Goal: Task Accomplishment & Management: Use online tool/utility

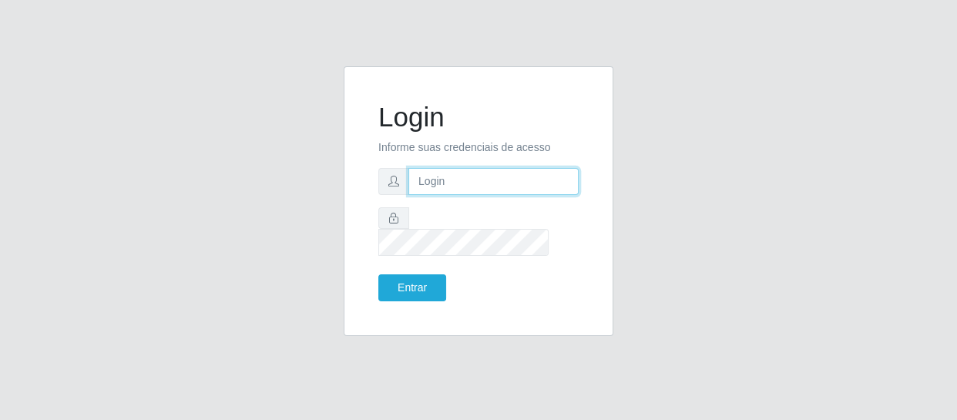
click at [458, 188] on input "text" at bounding box center [494, 181] width 170 height 27
type input "[EMAIL_ADDRESS][DOMAIN_NAME]"
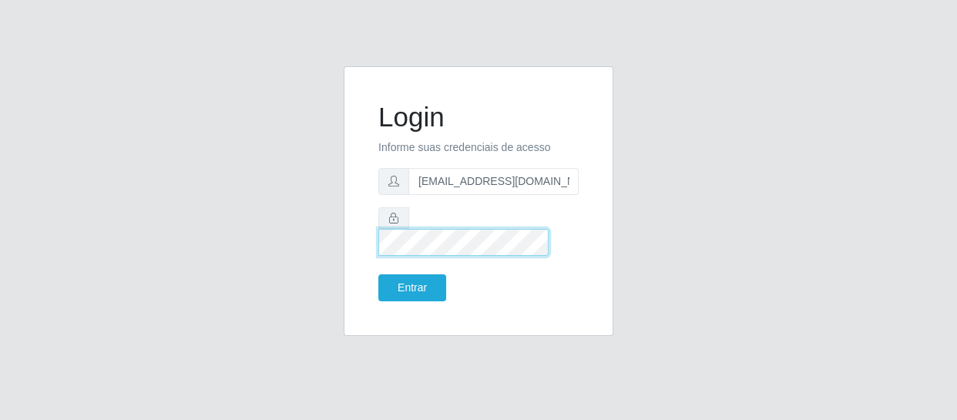
click at [379, 274] on button "Entrar" at bounding box center [413, 287] width 68 height 27
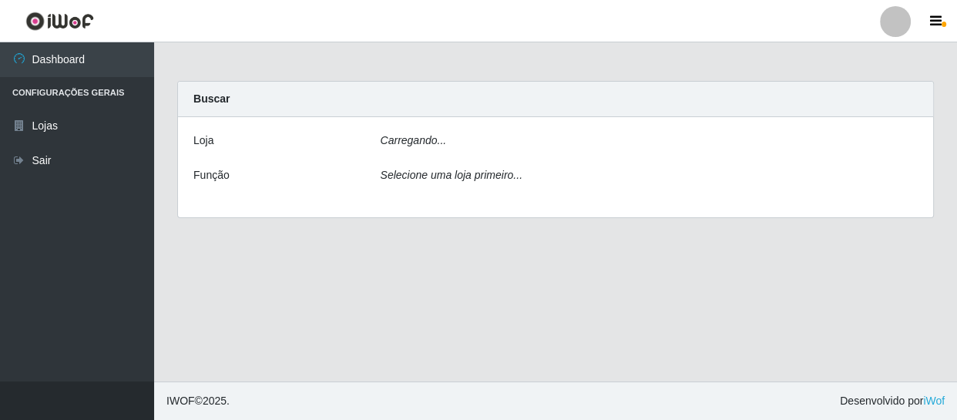
click at [422, 273] on main "Carregando... Buscar [PERSON_NAME]... Função Selecione uma loja primeiro..." at bounding box center [555, 211] width 803 height 339
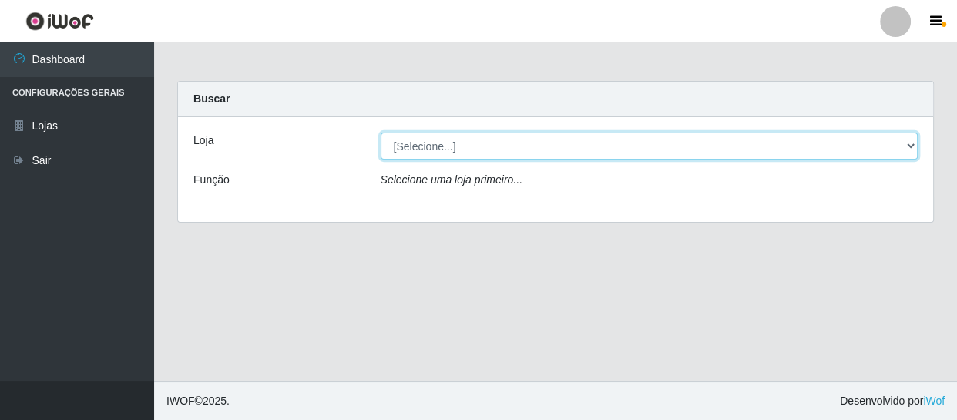
click at [423, 146] on select "[Selecione...] SuperFácil Atacado - São Gonçalo do Amarante" at bounding box center [650, 146] width 538 height 27
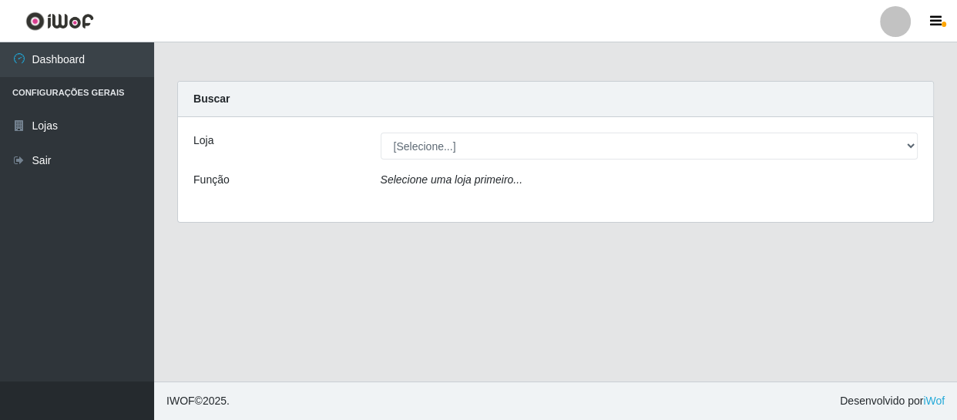
click at [423, 201] on div "Loja [Selecione...] SuperFácil Atacado - São Gonçalo do Amarante Função Selecio…" at bounding box center [556, 169] width 756 height 105
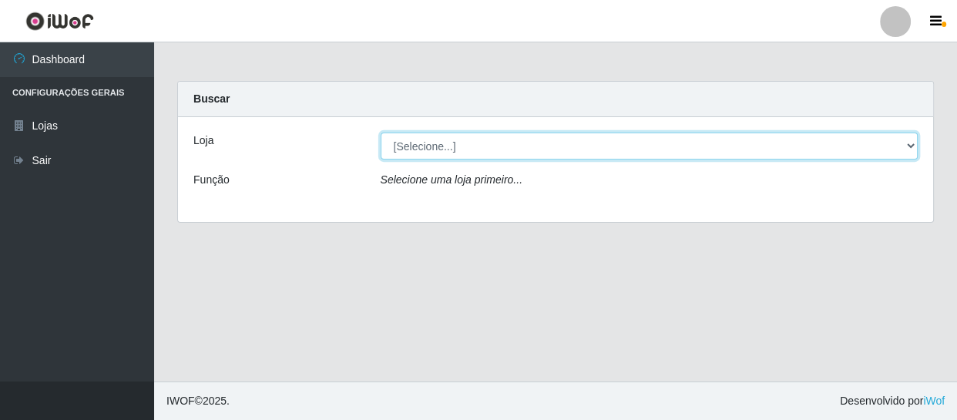
click at [436, 152] on select "[Selecione...] SuperFácil Atacado - São Gonçalo do Amarante" at bounding box center [650, 146] width 538 height 27
select select "408"
click at [381, 133] on select "[Selecione...] SuperFácil Atacado - São Gonçalo do Amarante" at bounding box center [650, 146] width 538 height 27
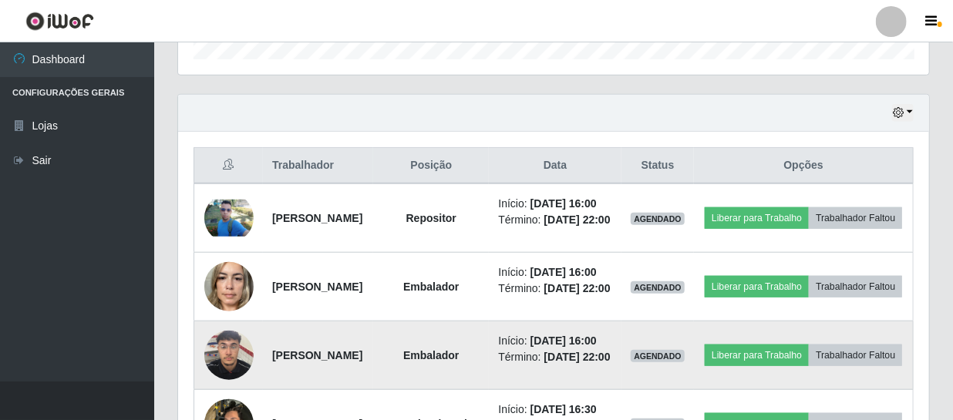
scroll to position [490, 0]
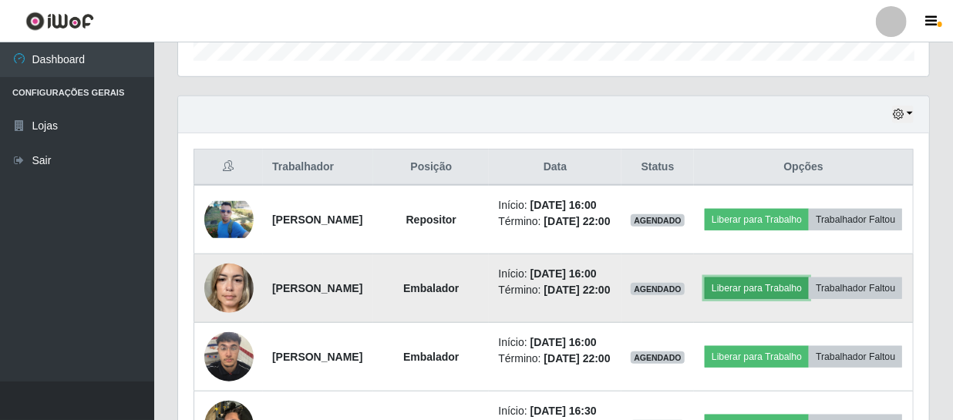
click at [803, 299] on button "Liberar para Trabalho" at bounding box center [757, 289] width 104 height 22
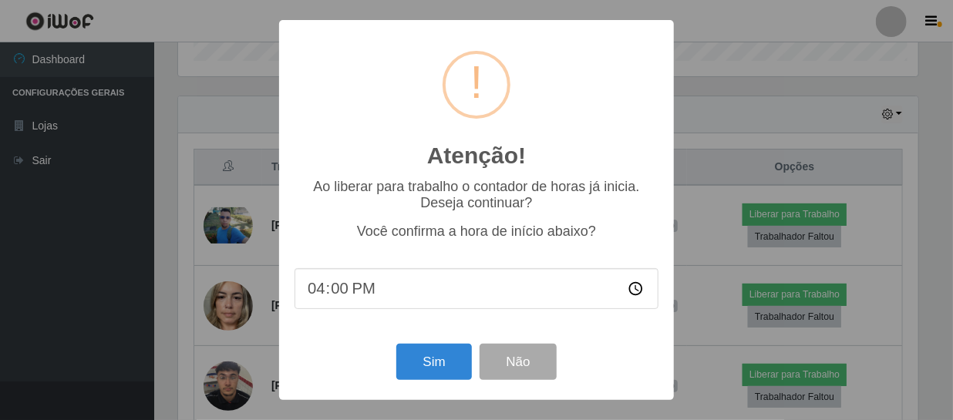
scroll to position [320, 744]
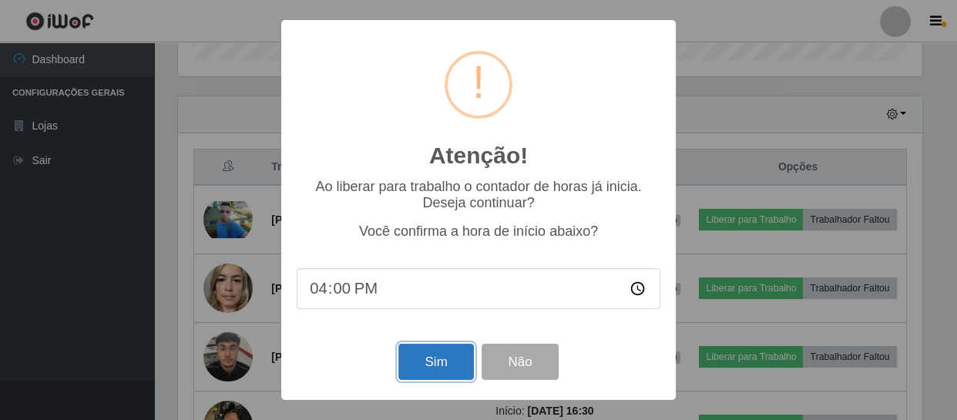
click at [454, 362] on button "Sim" at bounding box center [436, 362] width 75 height 36
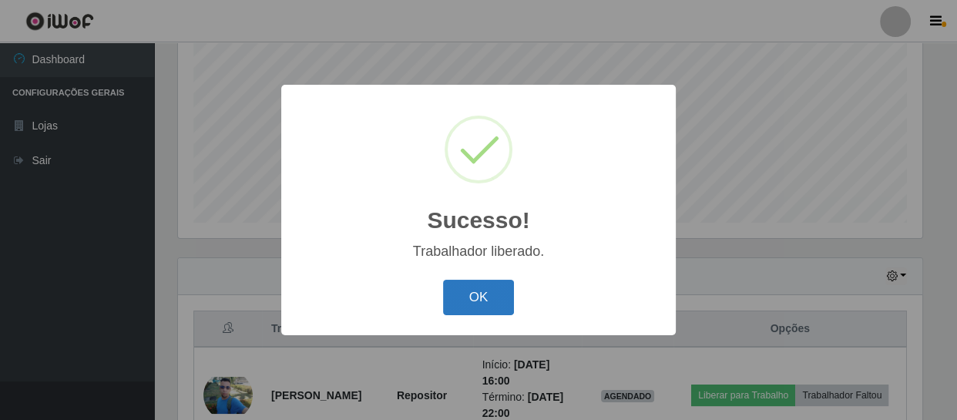
click at [493, 304] on button "OK" at bounding box center [479, 298] width 72 height 36
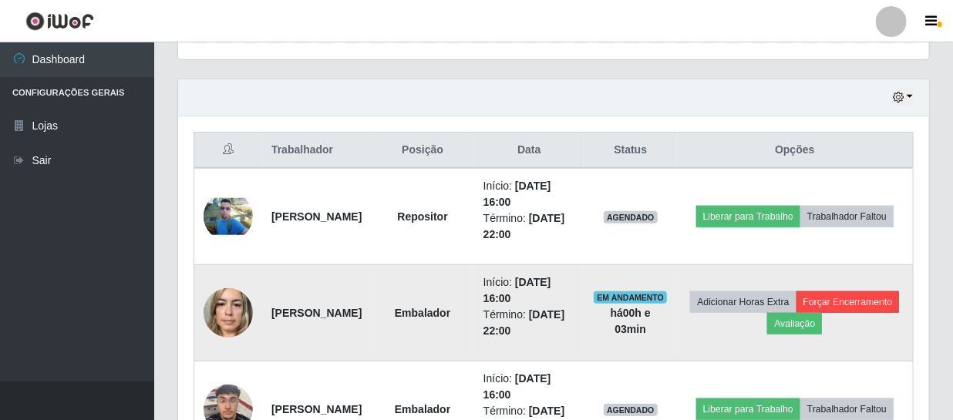
scroll to position [539, 0]
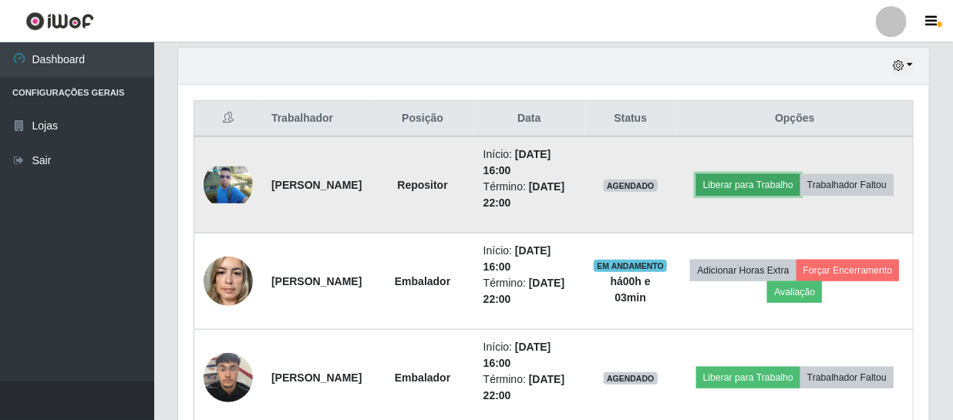
click at [800, 174] on button "Liberar para Trabalho" at bounding box center [748, 185] width 104 height 22
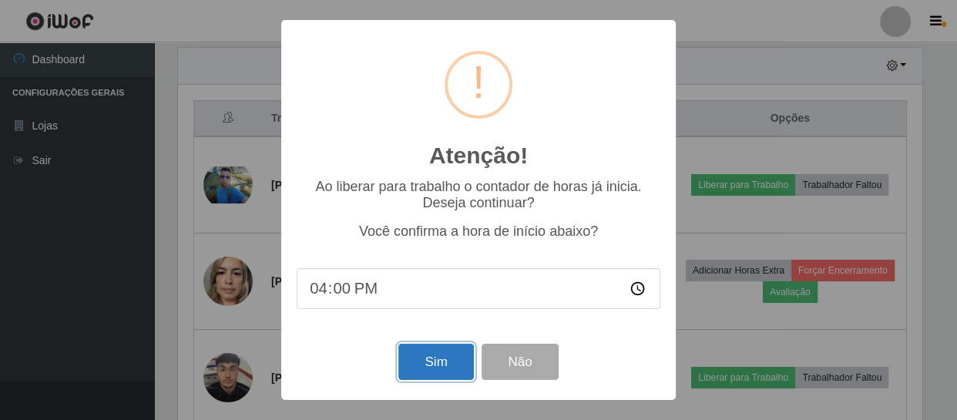
click at [439, 360] on button "Sim" at bounding box center [436, 362] width 75 height 36
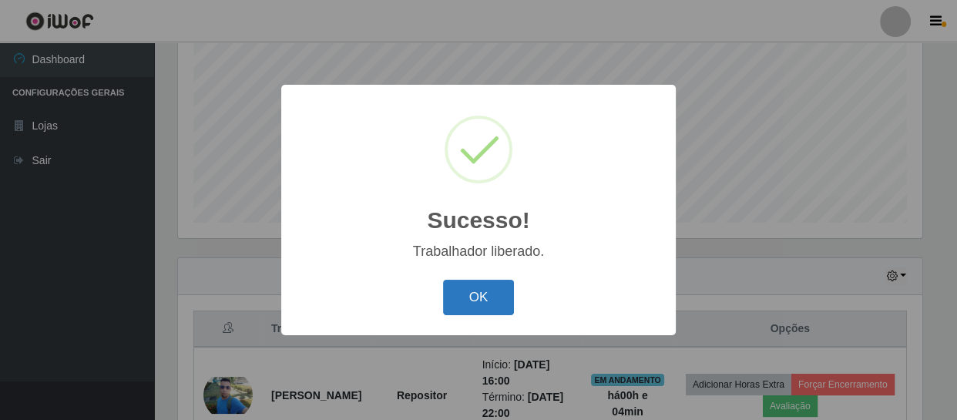
click at [476, 301] on button "OK" at bounding box center [479, 298] width 72 height 36
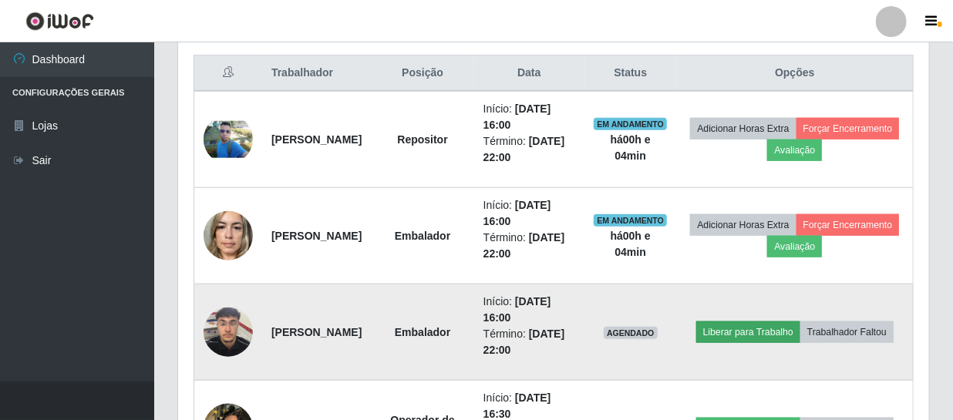
scroll to position [609, 0]
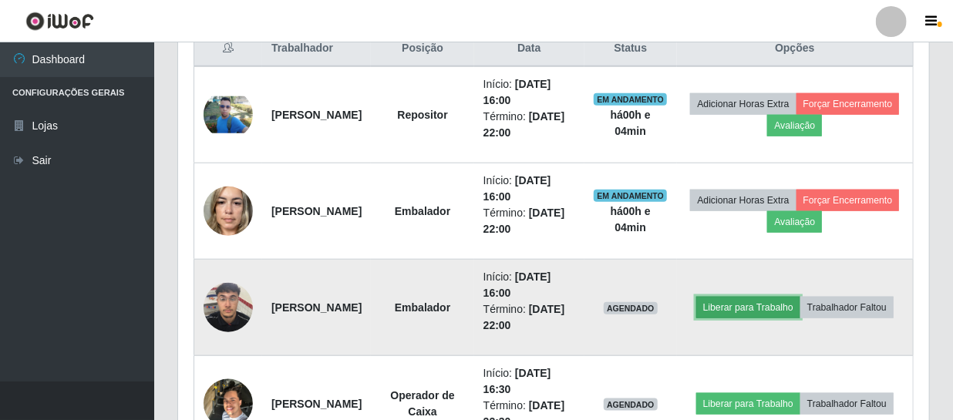
click at [800, 298] on button "Liberar para Trabalho" at bounding box center [748, 308] width 104 height 22
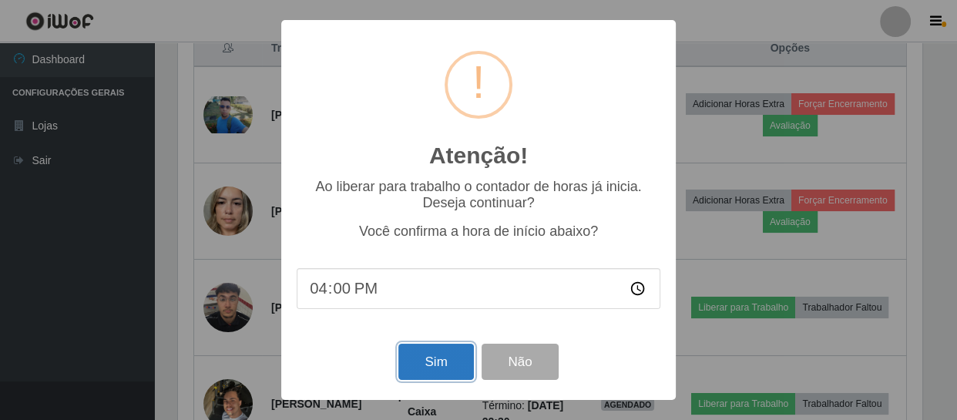
click at [436, 365] on button "Sim" at bounding box center [436, 362] width 75 height 36
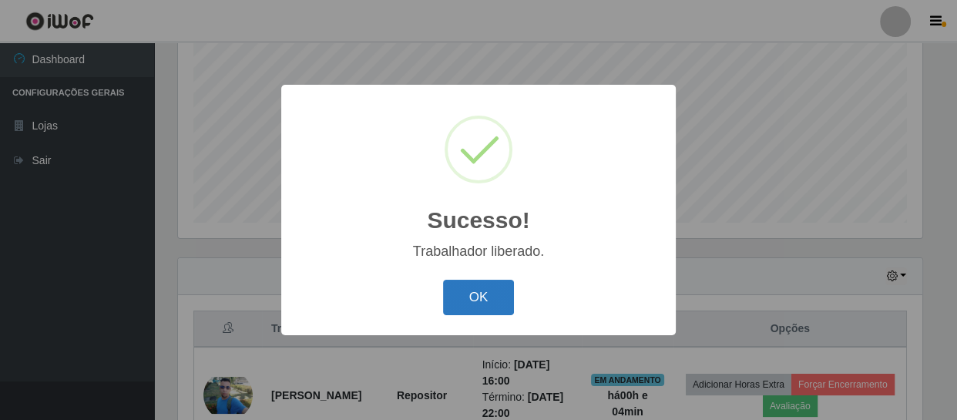
click at [490, 305] on button "OK" at bounding box center [479, 298] width 72 height 36
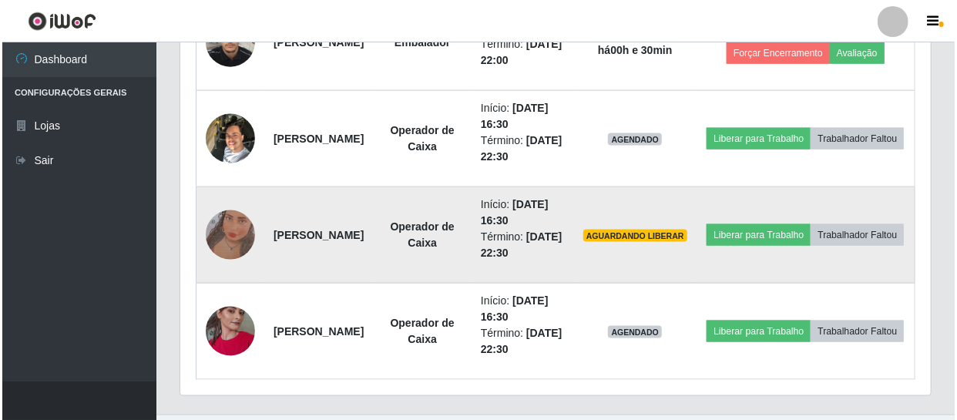
scroll to position [906, 0]
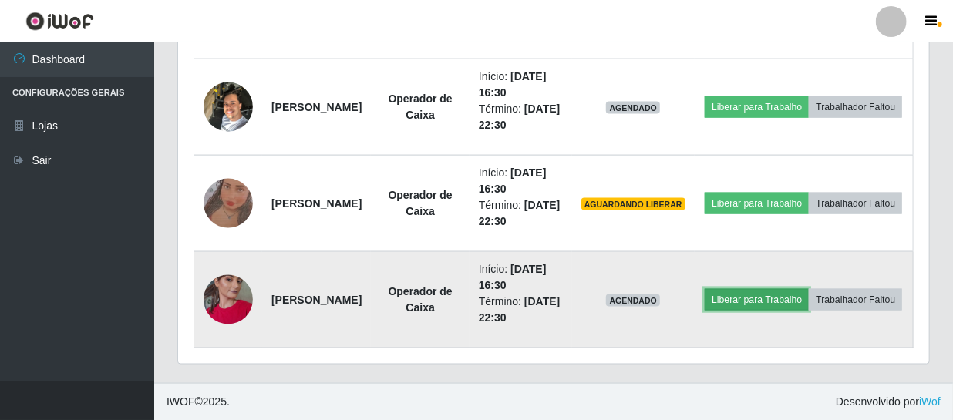
click at [789, 289] on button "Liberar para Trabalho" at bounding box center [757, 300] width 104 height 22
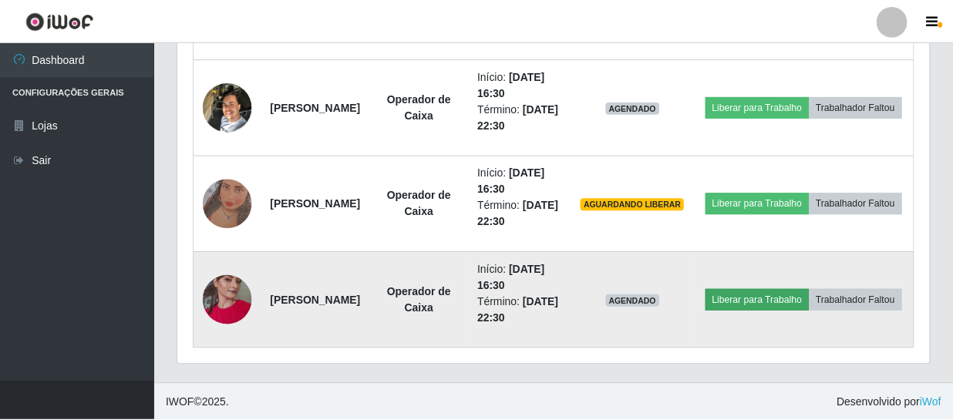
scroll to position [320, 744]
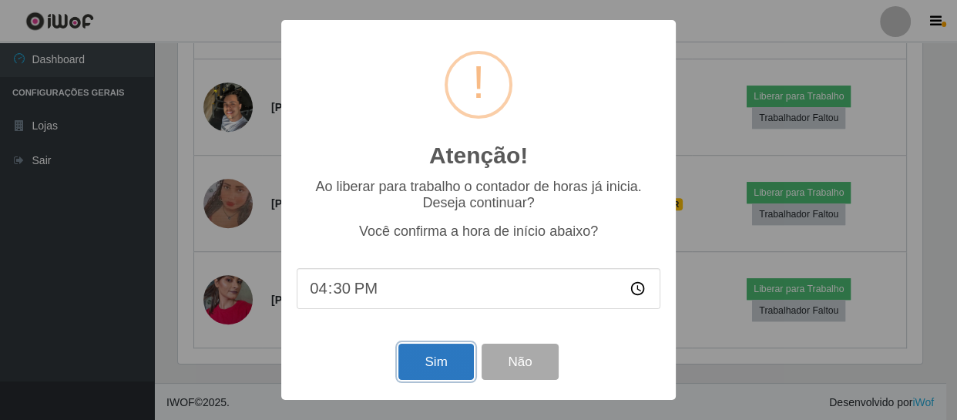
click at [432, 363] on button "Sim" at bounding box center [436, 362] width 75 height 36
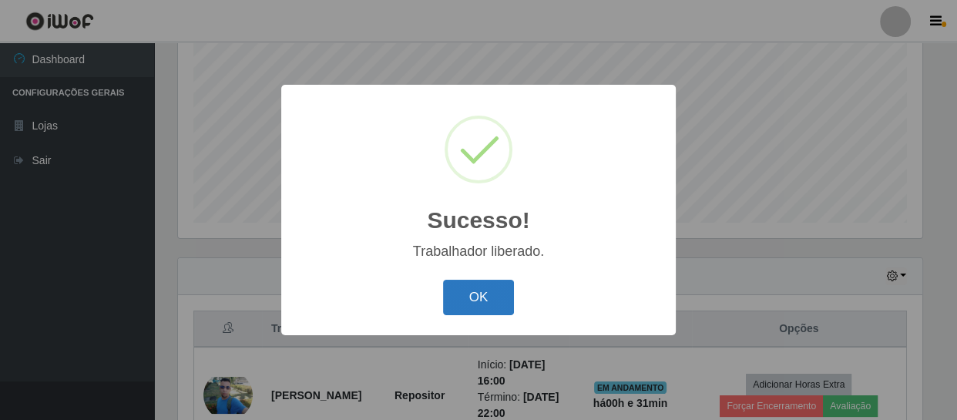
click at [470, 301] on button "OK" at bounding box center [479, 298] width 72 height 36
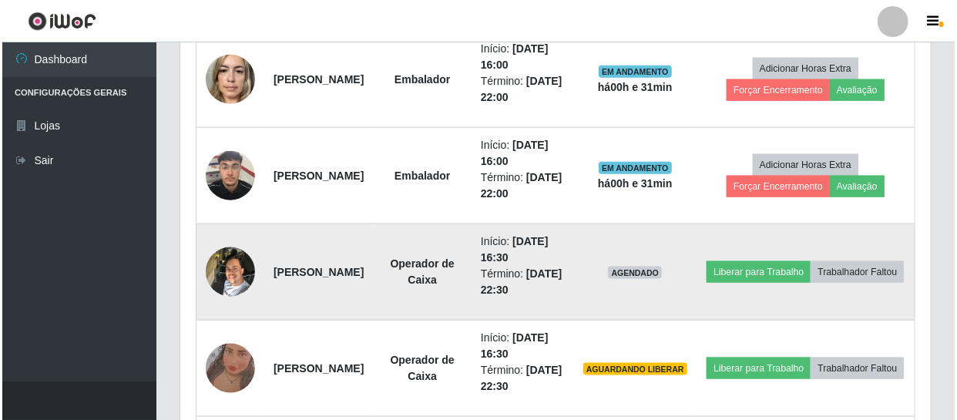
scroll to position [889, 0]
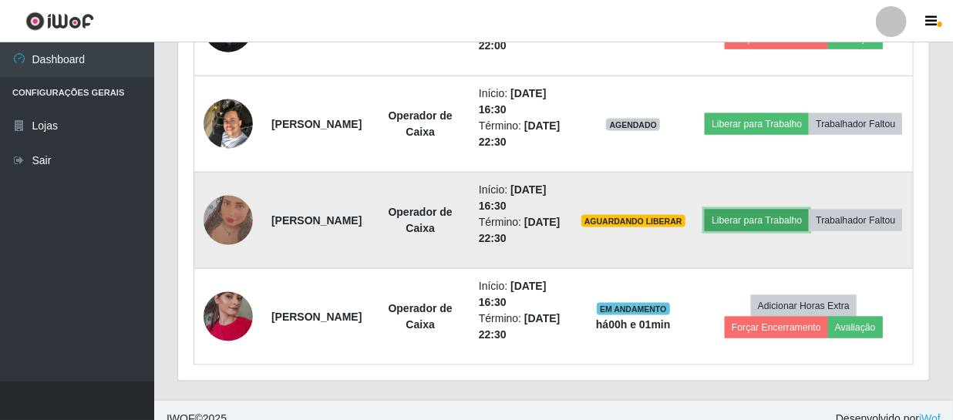
click at [809, 210] on button "Liberar para Trabalho" at bounding box center [757, 221] width 104 height 22
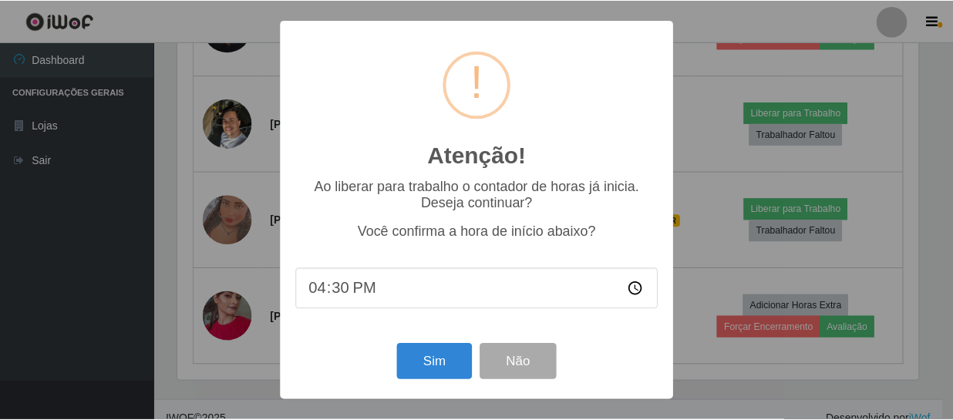
scroll to position [320, 744]
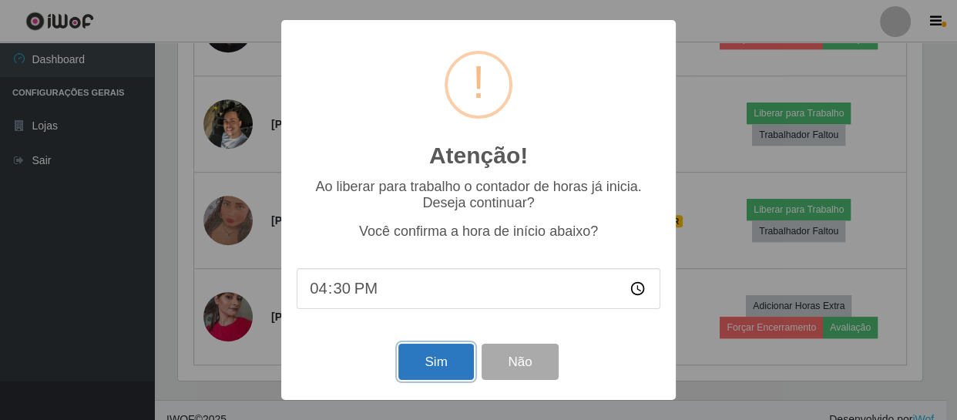
click at [410, 364] on button "Sim" at bounding box center [436, 362] width 75 height 36
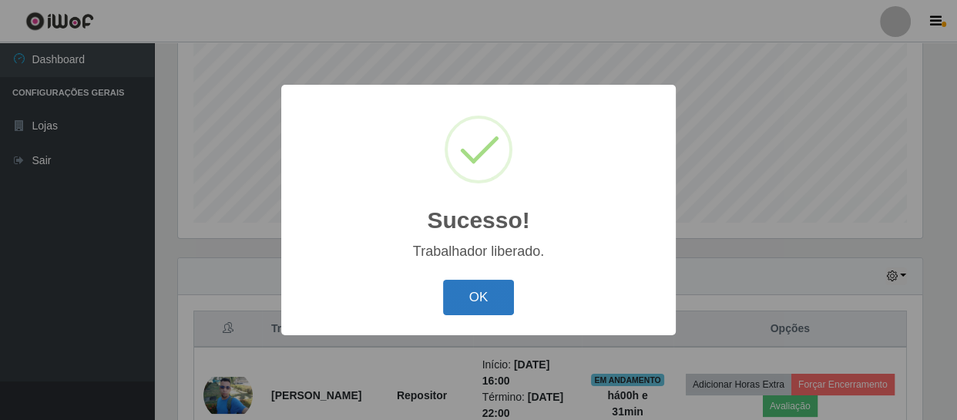
click at [481, 293] on button "OK" at bounding box center [479, 298] width 72 height 36
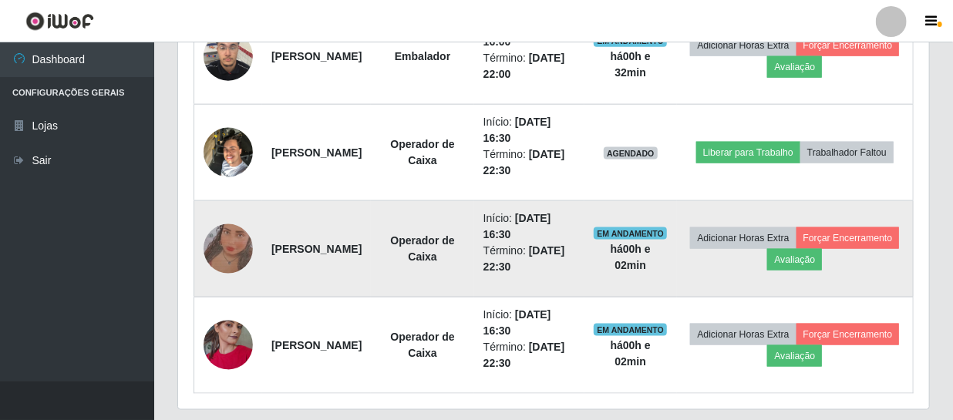
scroll to position [836, 0]
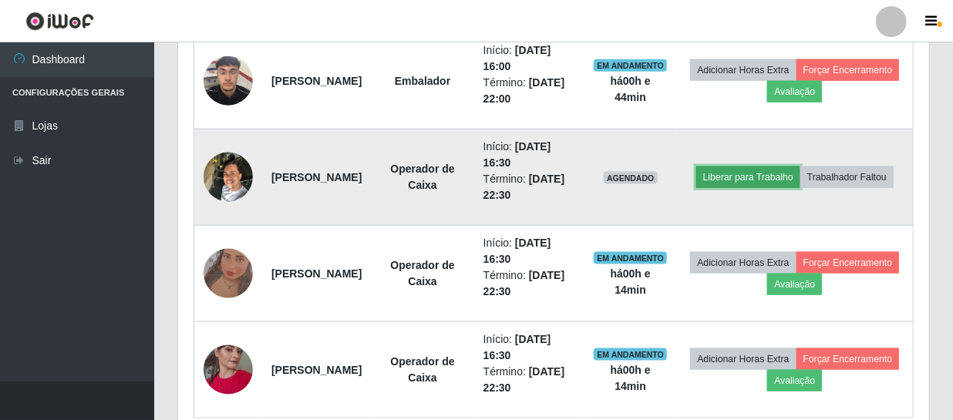
click at [800, 167] on button "Liberar para Trabalho" at bounding box center [748, 178] width 104 height 22
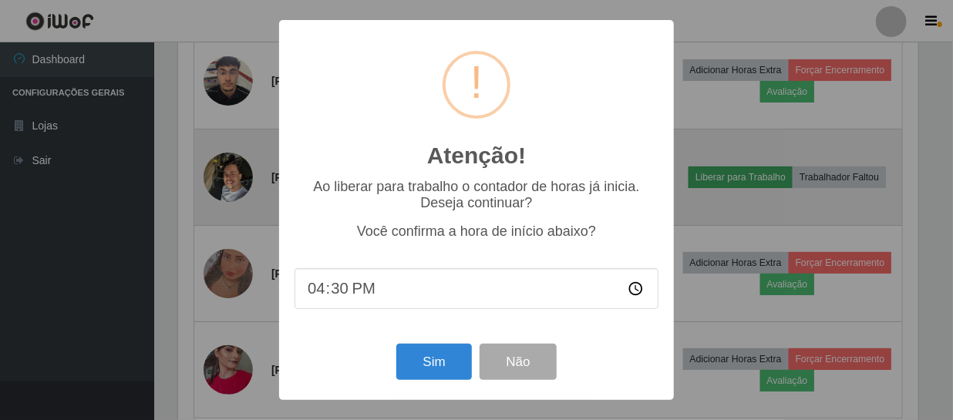
scroll to position [320, 744]
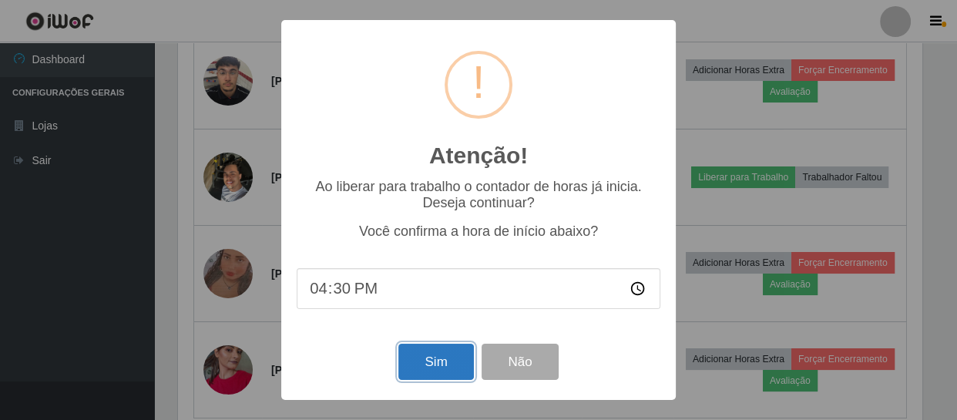
click at [444, 367] on button "Sim" at bounding box center [436, 362] width 75 height 36
